Goal: Communication & Community: Answer question/provide support

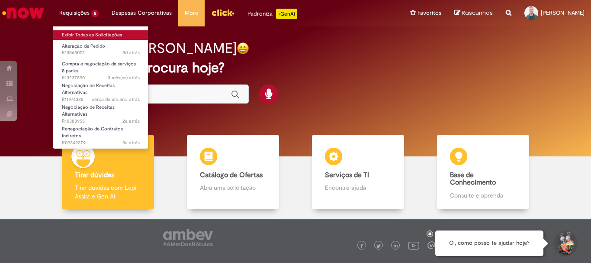
click at [68, 35] on link "Exibir Todas as Solicitações" at bounding box center [100, 35] width 95 height 10
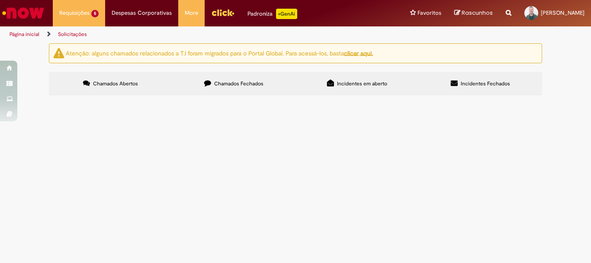
click at [0, 0] on td "Pendente Usuário" at bounding box center [0, 0] width 0 height 0
click at [0, 0] on span "Pendente Usuário" at bounding box center [0, 0] width 0 height 0
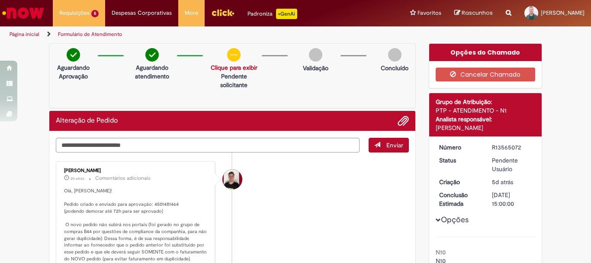
scroll to position [87, 0]
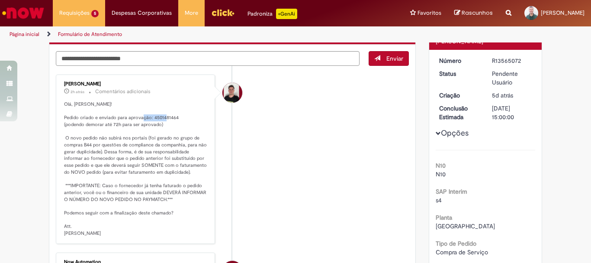
drag, startPoint x: 150, startPoint y: 118, endPoint x: 173, endPoint y: 118, distance: 22.9
click at [173, 118] on p "Olá, [PERSON_NAME]! Pedido criado e enviado para aprovação: 4501481464 (podendo…" at bounding box center [136, 169] width 144 height 136
copy p "4501481464"
click at [305, 126] on li "[PERSON_NAME] 3h atrás 3 horas atrás Comentários adicionais Olá, [PERSON_NAME]!…" at bounding box center [232, 158] width 353 height 169
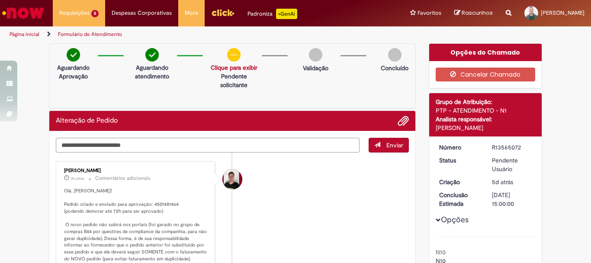
click at [199, 147] on textarea "Digite sua mensagem aqui..." at bounding box center [208, 145] width 304 height 15
type textarea "**********"
click at [383, 149] on button "Enviar" at bounding box center [389, 145] width 40 height 15
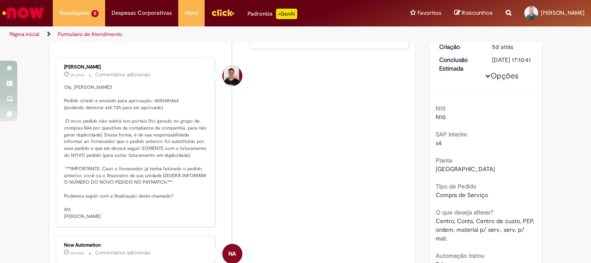
scroll to position [149, 0]
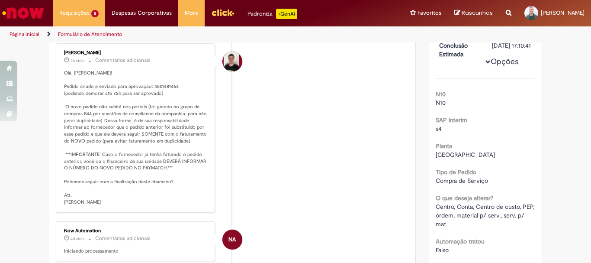
click at [422, 124] on div "Opções do Chamado Cancelar Chamado Detalhes do tíquete Grupo de Atribuição: PTP…" at bounding box center [485, 222] width 127 height 657
